Goal: Information Seeking & Learning: Learn about a topic

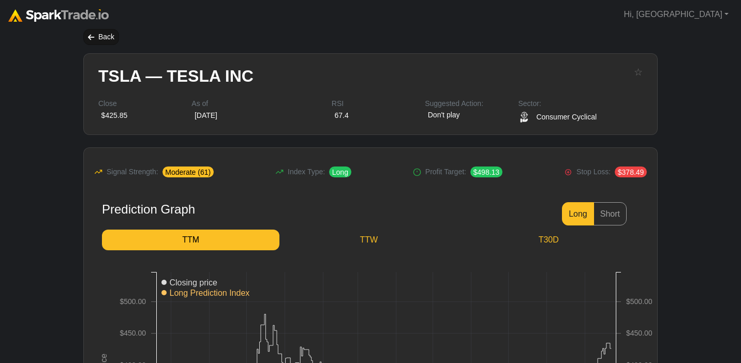
click at [97, 37] on div "Back" at bounding box center [101, 37] width 36 height 16
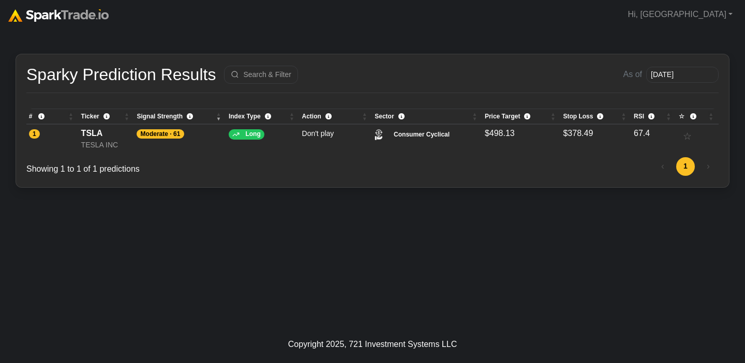
click at [61, 14] on img at bounding box center [58, 15] width 100 height 12
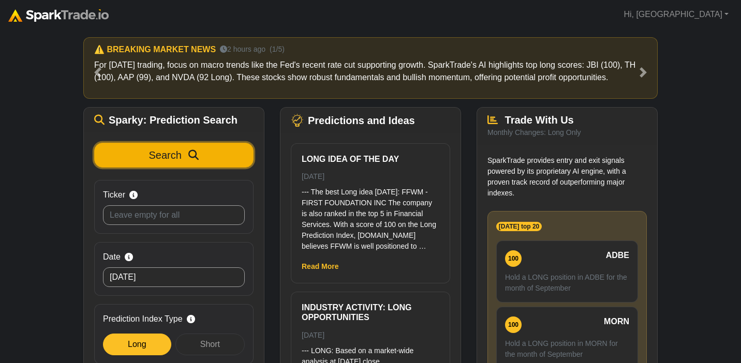
click at [165, 156] on span "Search" at bounding box center [165, 154] width 33 height 11
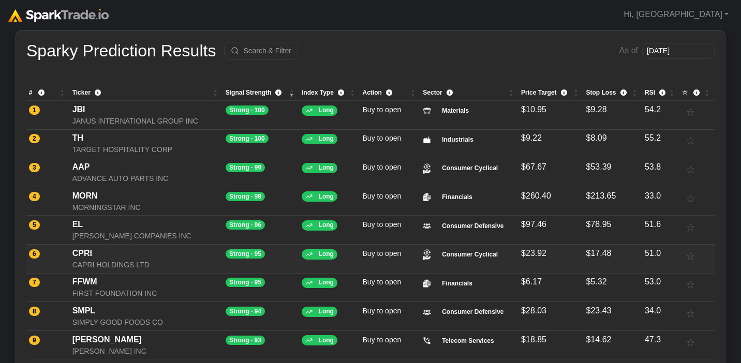
scroll to position [22, 0]
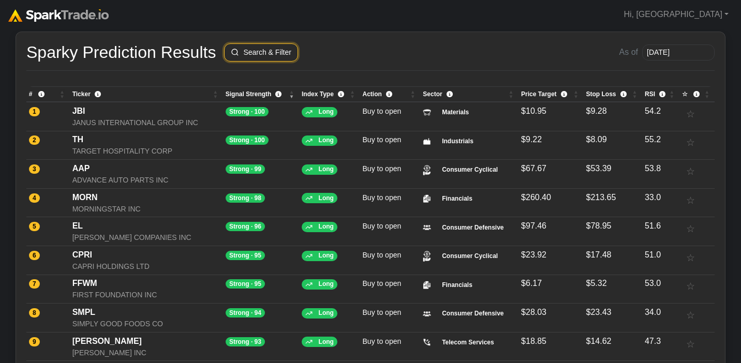
click at [262, 57] on button "Search & Filter" at bounding box center [261, 52] width 74 height 18
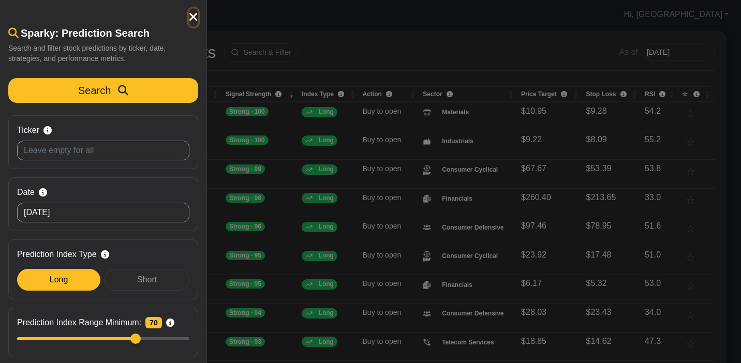
click at [193, 19] on icon "button" at bounding box center [193, 17] width 9 height 12
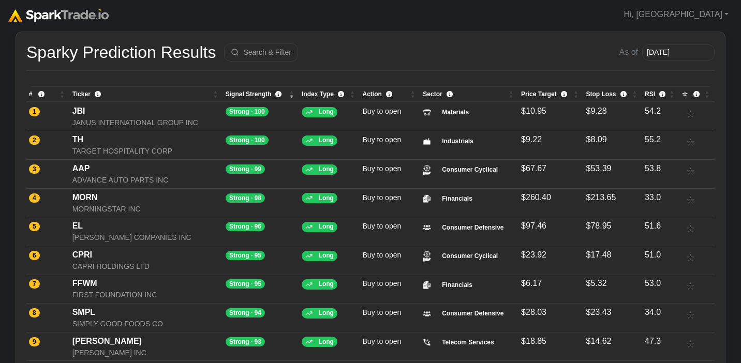
click at [64, 11] on img at bounding box center [58, 15] width 100 height 12
click at [265, 53] on button "Search & Filter" at bounding box center [261, 52] width 74 height 18
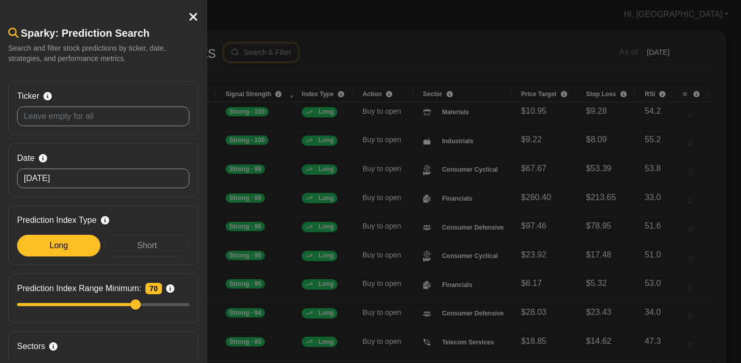
scroll to position [0, 0]
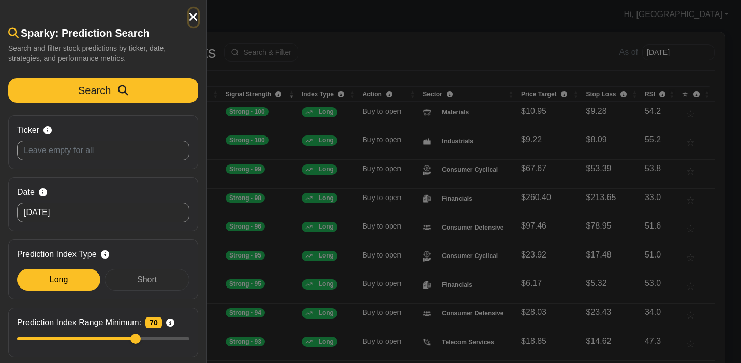
click at [194, 20] on icon "button" at bounding box center [193, 17] width 9 height 12
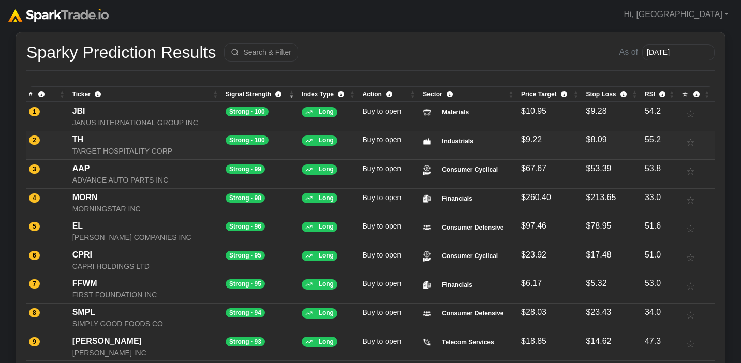
click at [109, 150] on div "TARGET HOSPITALITY CORP" at bounding box center [146, 151] width 148 height 11
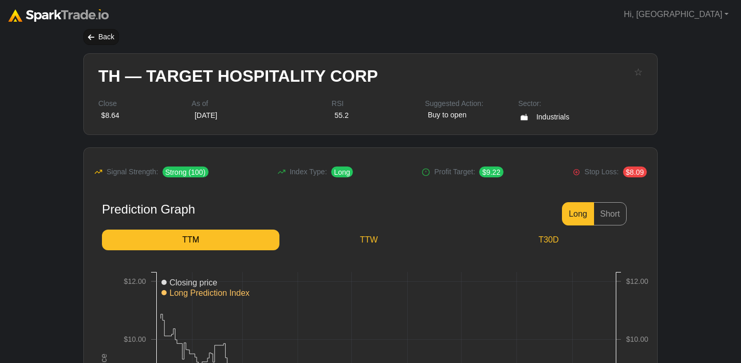
click at [107, 40] on div "Back" at bounding box center [101, 37] width 36 height 16
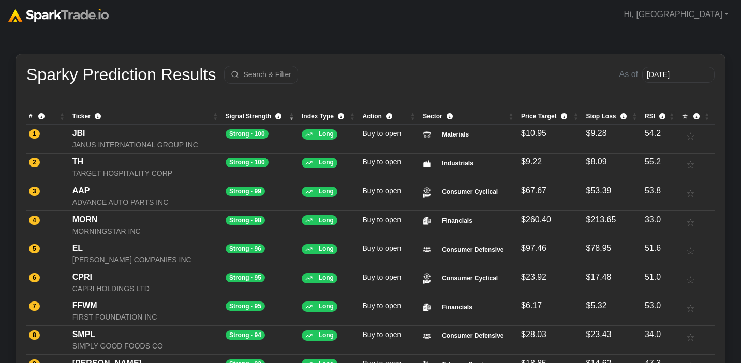
scroll to position [22, 0]
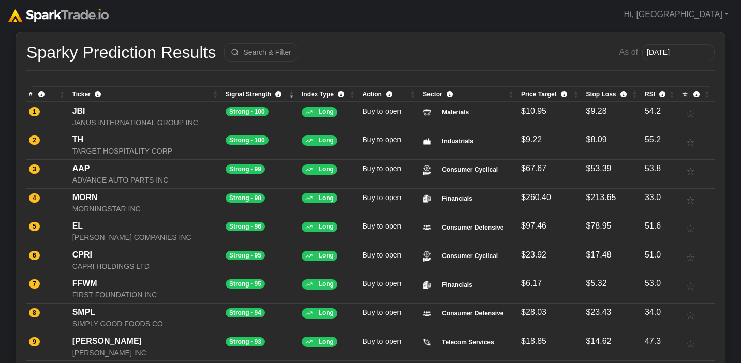
click at [85, 13] on img at bounding box center [58, 15] width 100 height 12
